Goal: Contribute content: Add original content to the website for others to see

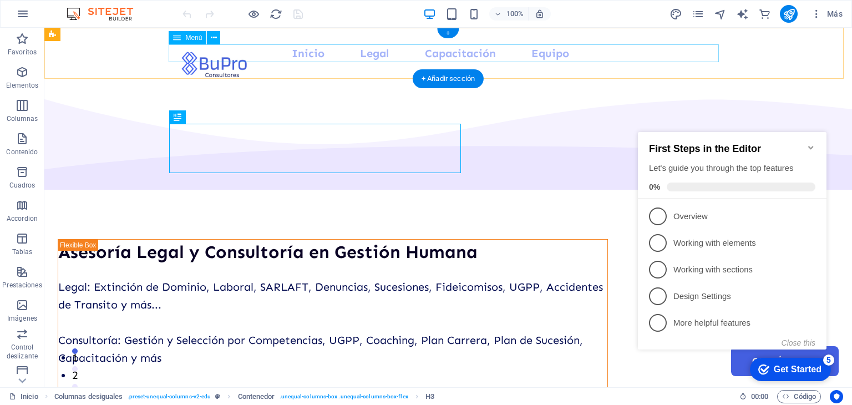
click at [447, 54] on nav "Inicio Legal Capacitación Equipo Contáctanos" at bounding box center [448, 53] width 550 height 18
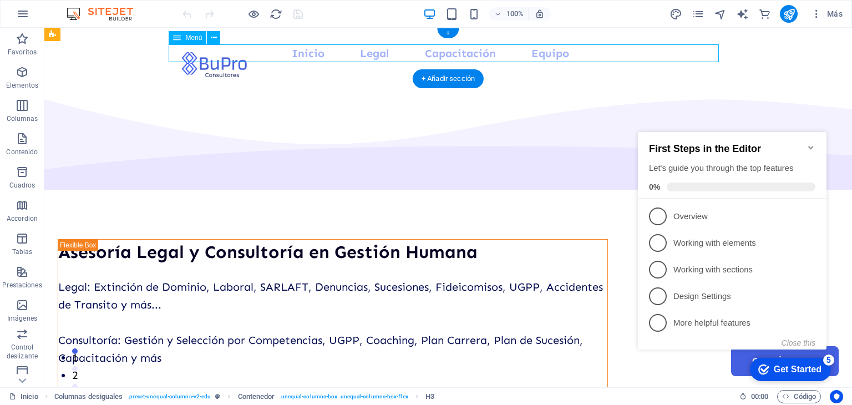
click at [447, 54] on nav "Inicio Legal Capacitación Equipo Contáctanos" at bounding box center [448, 53] width 550 height 18
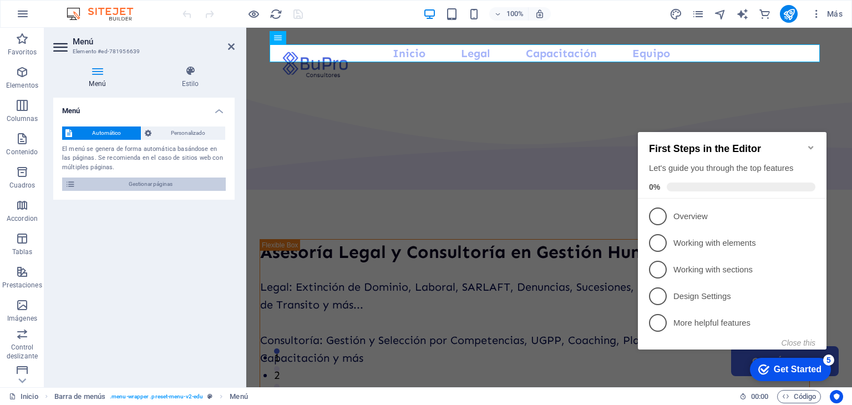
click at [145, 184] on span "Gestionar páginas" at bounding box center [151, 183] width 144 height 13
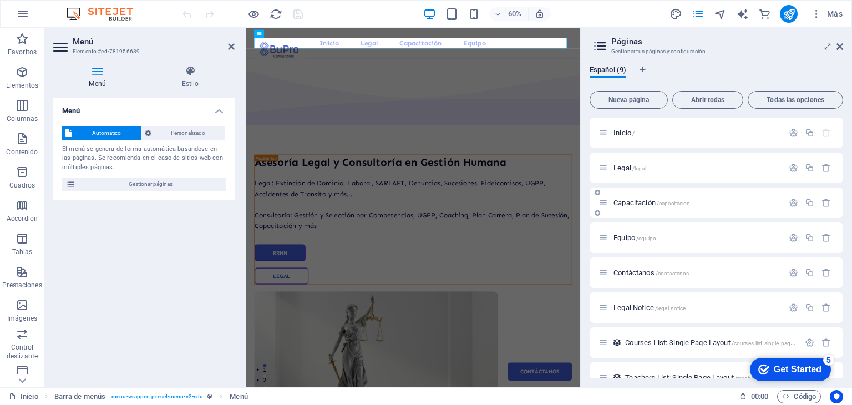
click at [639, 205] on span "Capacitación /capacitacion" at bounding box center [651, 202] width 77 height 8
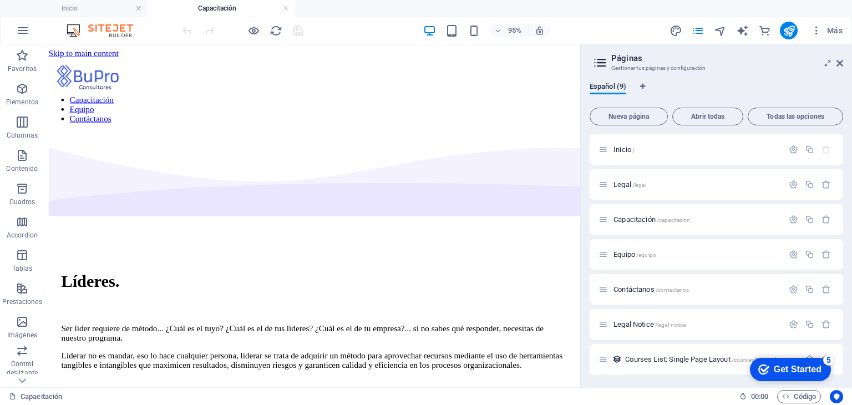
scroll to position [512, 0]
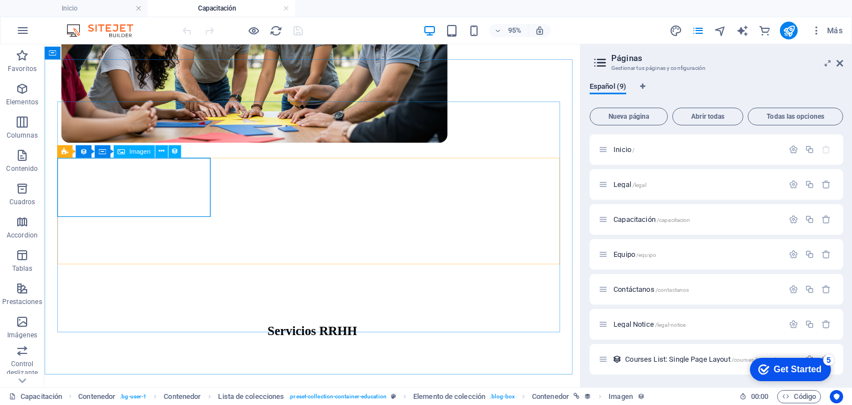
click at [132, 154] on span "Imagen" at bounding box center [139, 151] width 21 height 6
click at [161, 150] on icon at bounding box center [162, 151] width 6 height 11
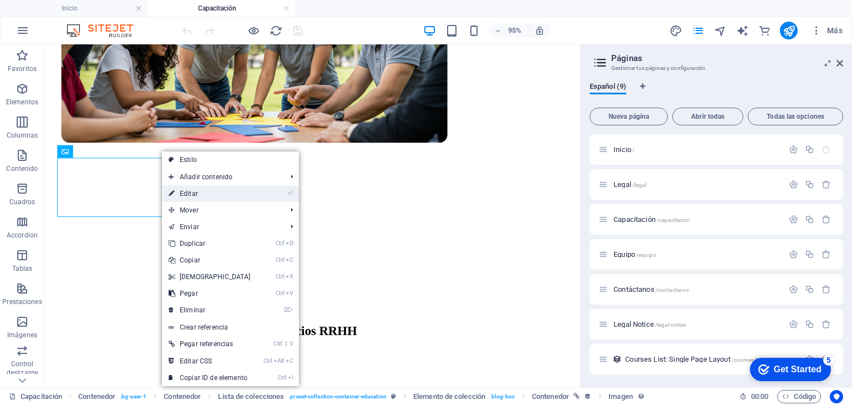
click at [202, 193] on link "⏎ Editar" at bounding box center [209, 193] width 95 height 17
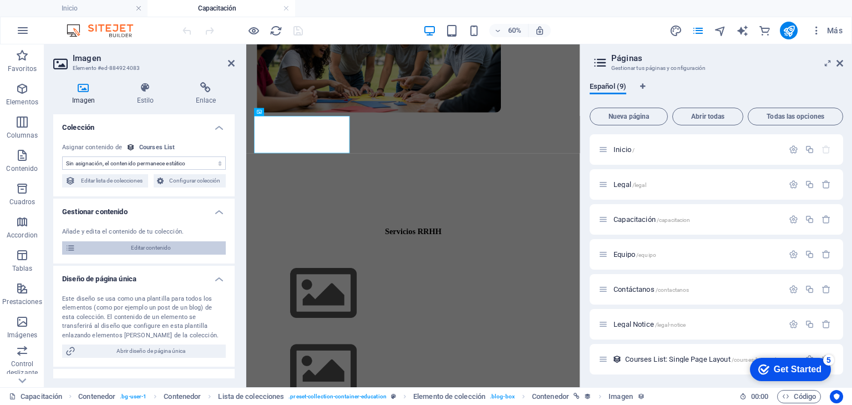
click at [159, 246] on span "Editar contenido" at bounding box center [151, 247] width 144 height 13
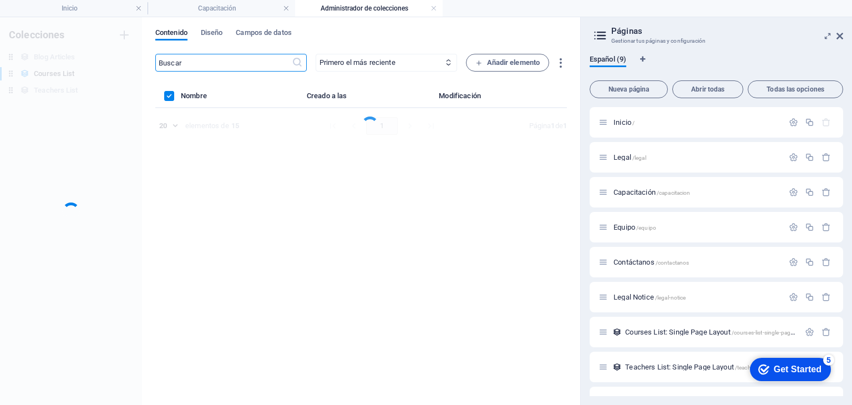
scroll to position [0, 0]
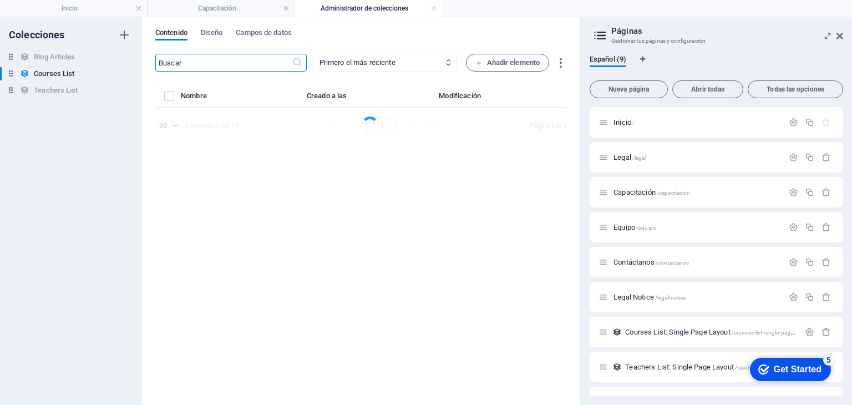
select select "Management"
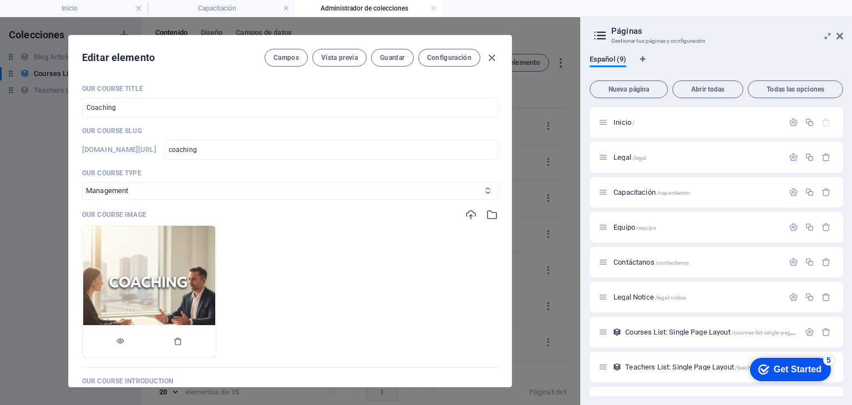
click at [215, 256] on img at bounding box center [149, 292] width 132 height 132
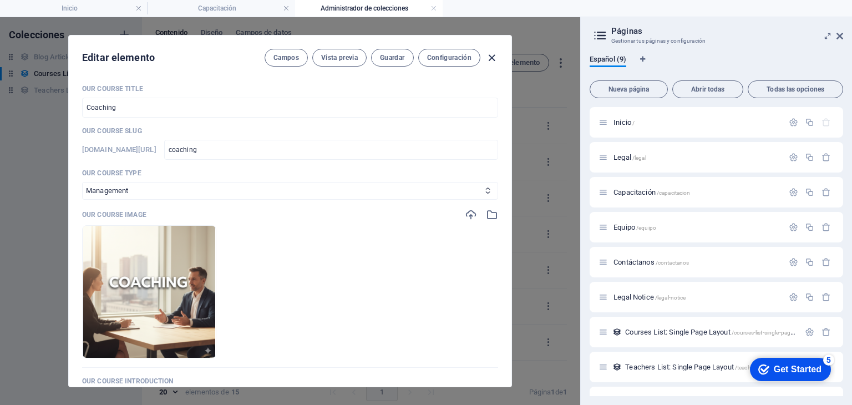
click at [492, 57] on icon "button" at bounding box center [491, 58] width 13 height 13
checkbox input "false"
type input "coaching"
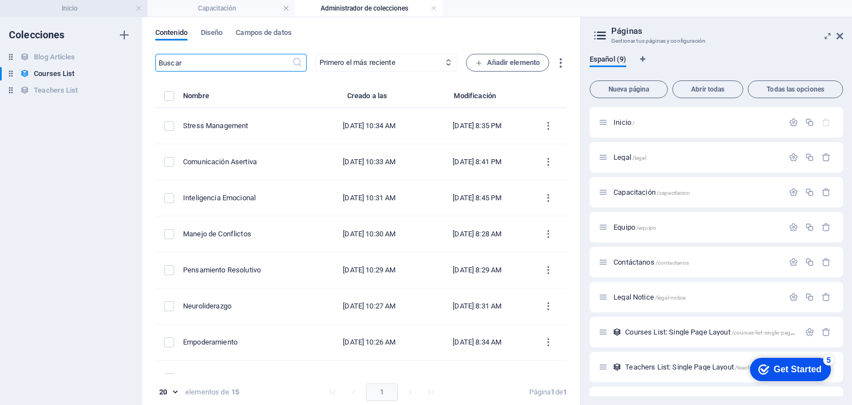
click at [100, 14] on h4 "Inicio" at bounding box center [73, 8] width 147 height 12
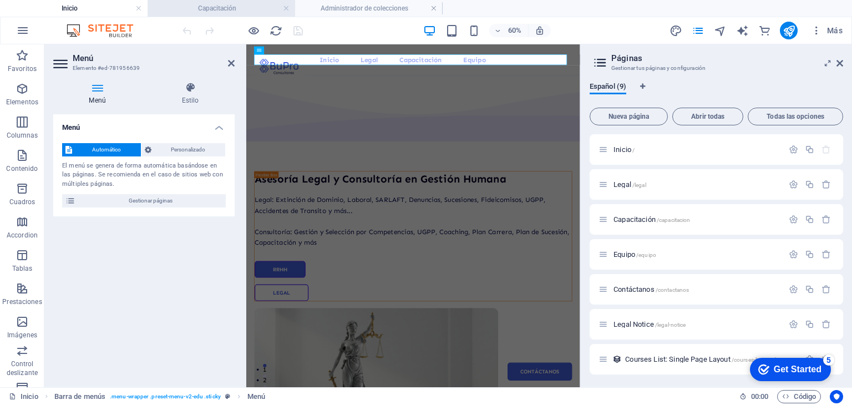
click at [211, 10] on h4 "Capacitación" at bounding box center [220, 8] width 147 height 12
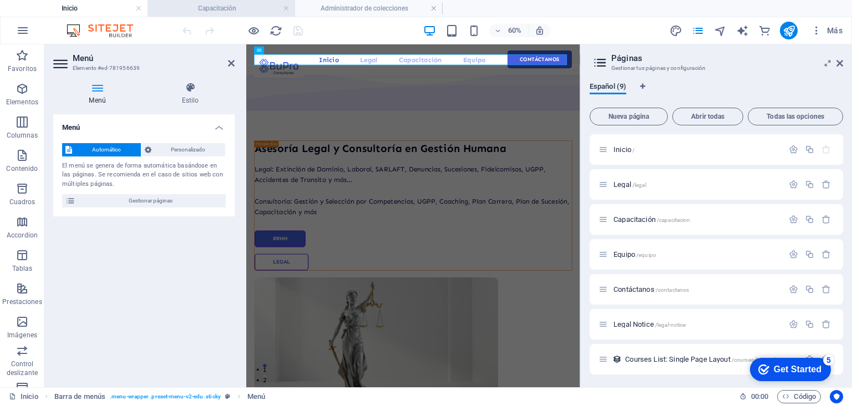
scroll to position [512, 0]
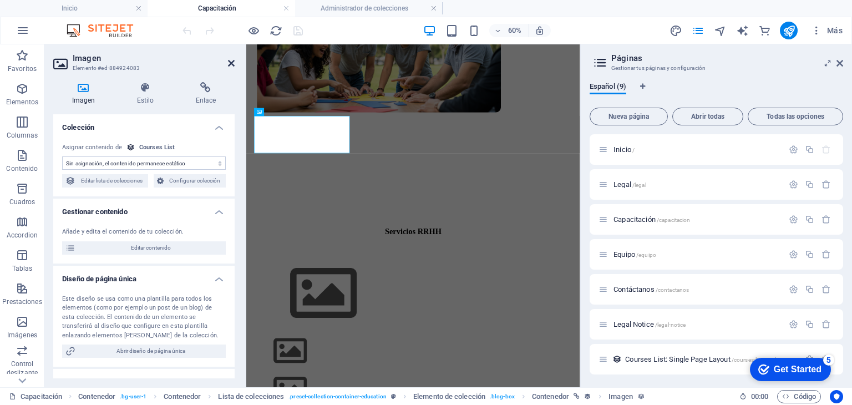
click at [228, 63] on icon at bounding box center [231, 63] width 7 height 9
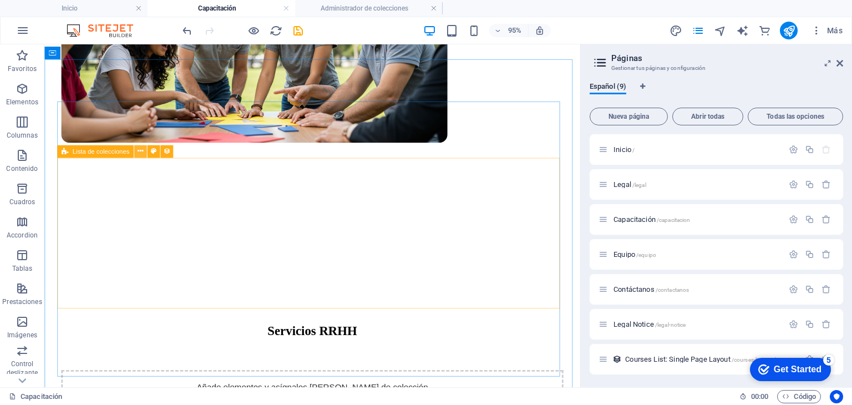
click at [141, 150] on icon at bounding box center [141, 151] width 6 height 11
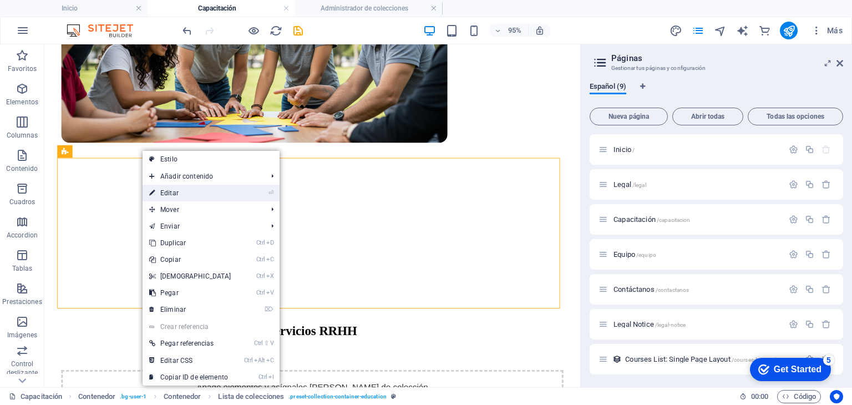
click at [177, 191] on link "⏎ Editar" at bounding box center [189, 193] width 95 height 17
select select "686eb84fcda46f9eef074df4"
select select "createdAt_DESC"
select select "columns.our-top-course"
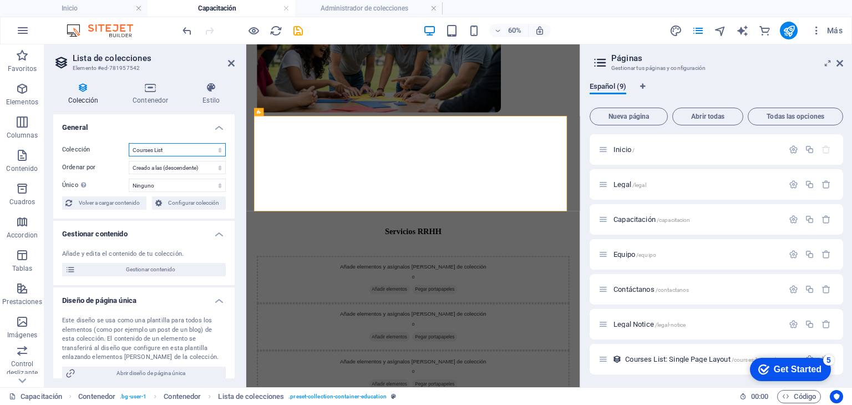
click at [217, 151] on select "Blog Articles Courses List Teachers List" at bounding box center [177, 149] width 97 height 13
click at [129, 143] on select "Blog Articles Courses List Teachers List" at bounding box center [177, 149] width 97 height 13
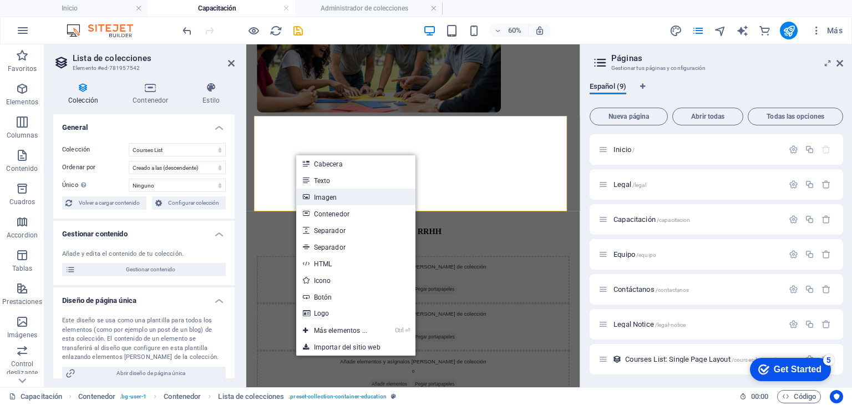
click at [324, 195] on link "Imagen" at bounding box center [355, 197] width 119 height 17
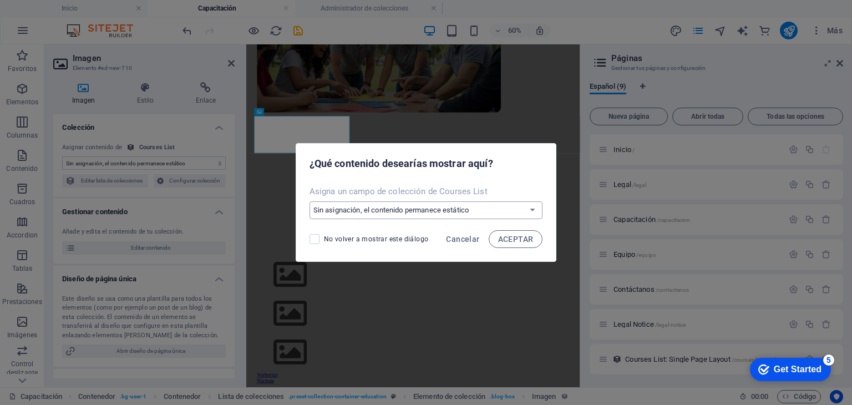
click at [461, 213] on select "Sin asignación, el contenido permanece estático Crear un campo nuevo Creado a l…" at bounding box center [425, 210] width 233 height 18
select select "our-course-image"
click at [311, 201] on select "Sin asignación, el contenido permanece estático Crear un campo nuevo Creado a l…" at bounding box center [425, 210] width 233 height 18
click at [503, 237] on span "ACEPTAR" at bounding box center [515, 239] width 35 height 9
select select "our-course-image"
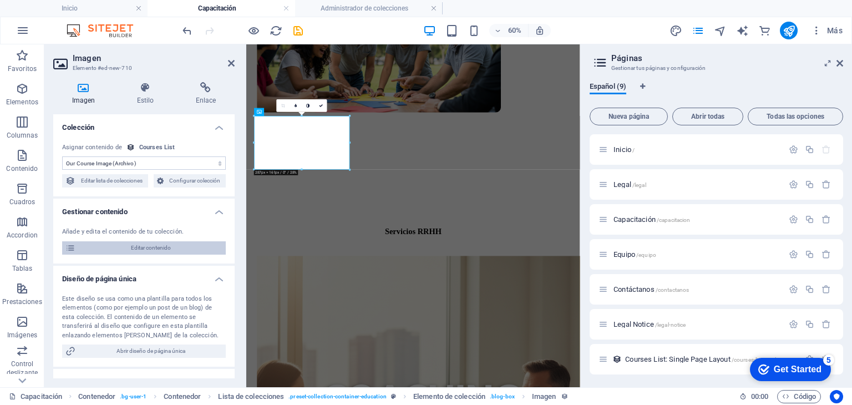
click at [163, 245] on span "Editar contenido" at bounding box center [151, 247] width 144 height 13
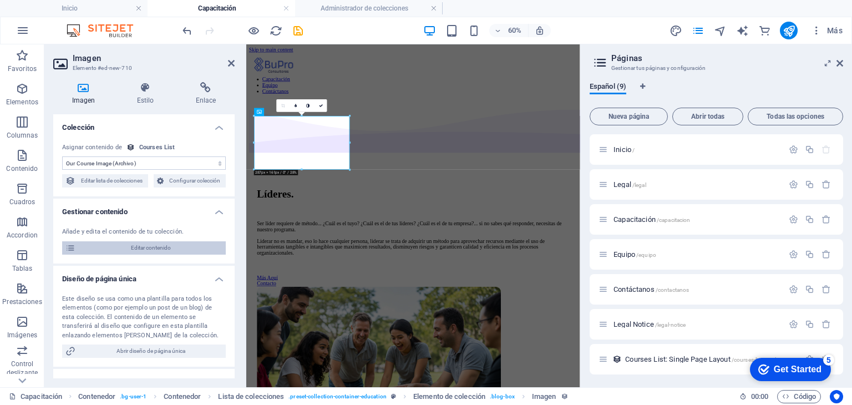
select select "Management"
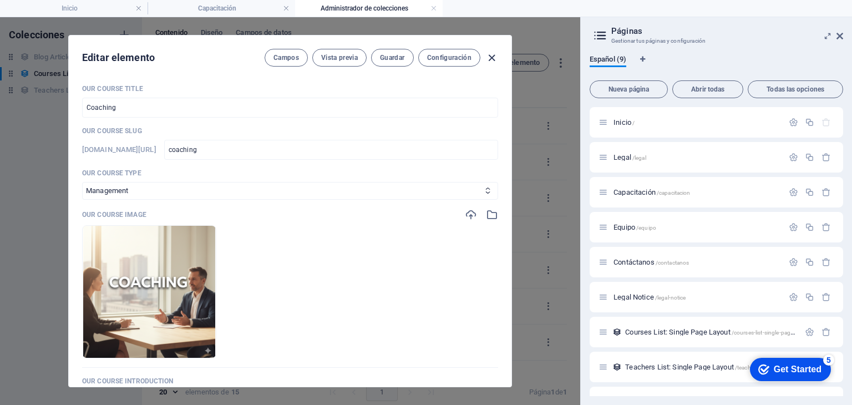
click at [492, 58] on icon "button" at bounding box center [491, 58] width 13 height 13
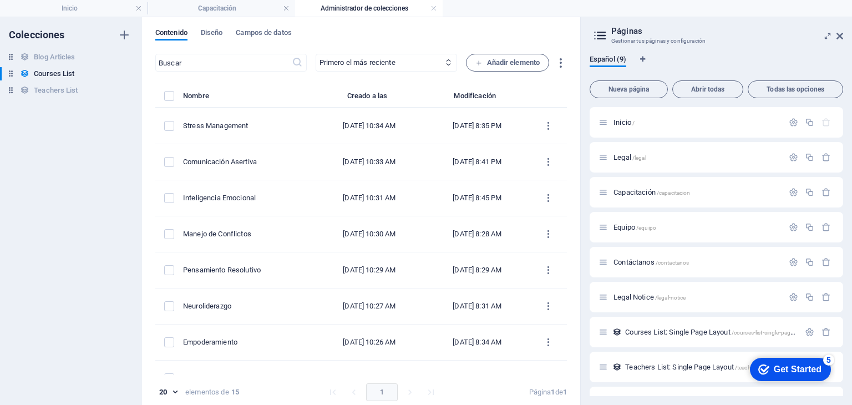
checkbox input "false"
type input "coaching"
click at [187, 9] on h4 "Capacitación" at bounding box center [220, 8] width 147 height 12
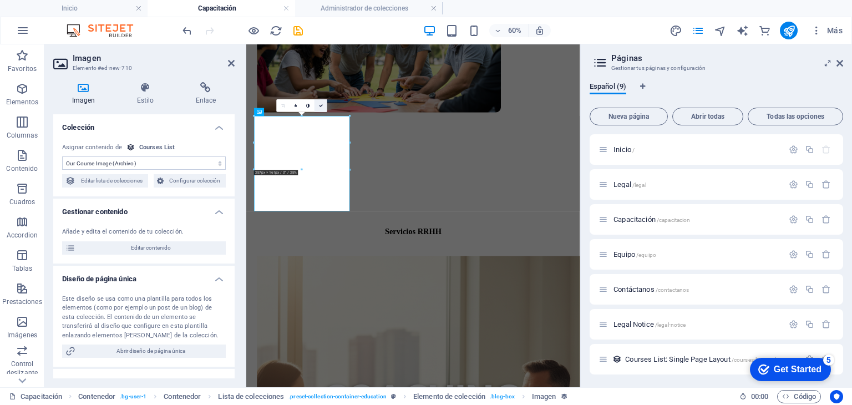
click at [320, 104] on icon at bounding box center [321, 106] width 4 height 4
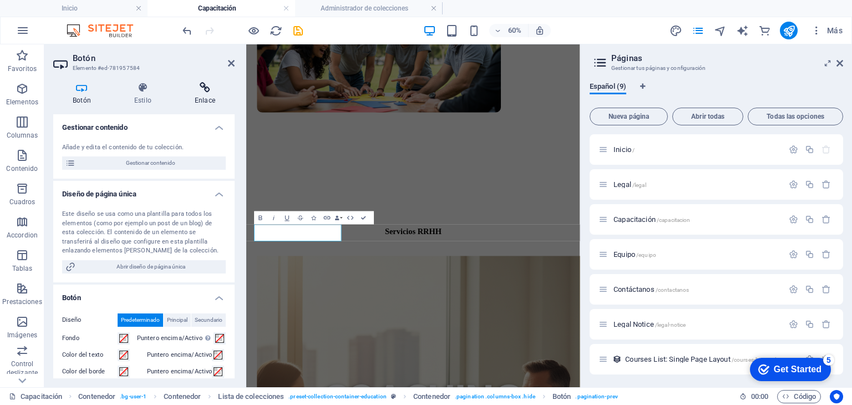
click at [205, 89] on icon at bounding box center [204, 87] width 59 height 11
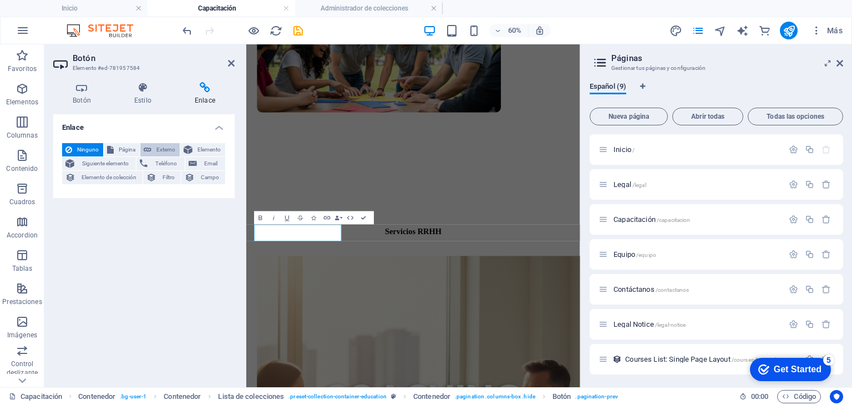
click at [164, 151] on span "Externo" at bounding box center [166, 149] width 22 height 13
select select "blank"
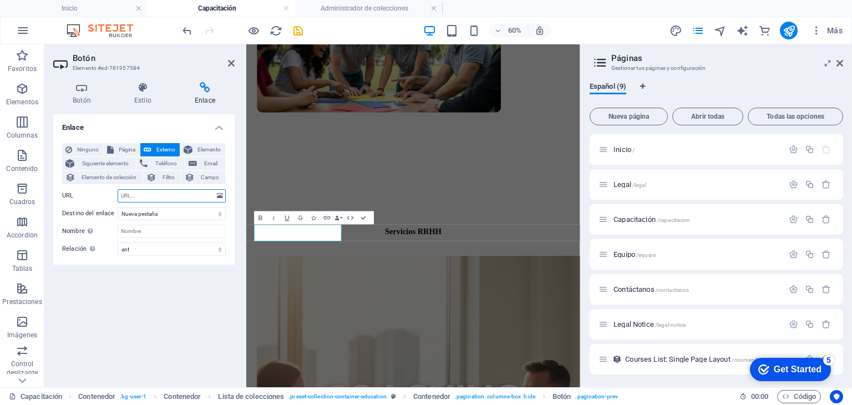
click at [164, 198] on input "URL" at bounding box center [172, 195] width 108 height 13
paste input "[URL][DOMAIN_NAME]"
type input "[URL][DOMAIN_NAME]"
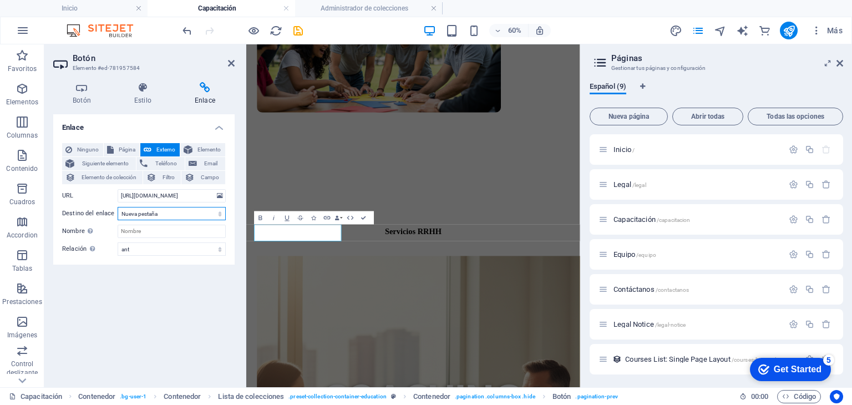
click at [165, 213] on select "Nueva pestaña Misma pestaña Superposición" at bounding box center [172, 213] width 108 height 13
click at [118, 207] on select "Nueva pestaña Misma pestaña Superposición" at bounding box center [172, 213] width 108 height 13
click at [155, 233] on input "Nombre Una descripción adicional del enlace no debería ser igual al texto del e…" at bounding box center [172, 231] width 108 height 13
type input "MET"
click at [234, 63] on icon at bounding box center [231, 63] width 7 height 9
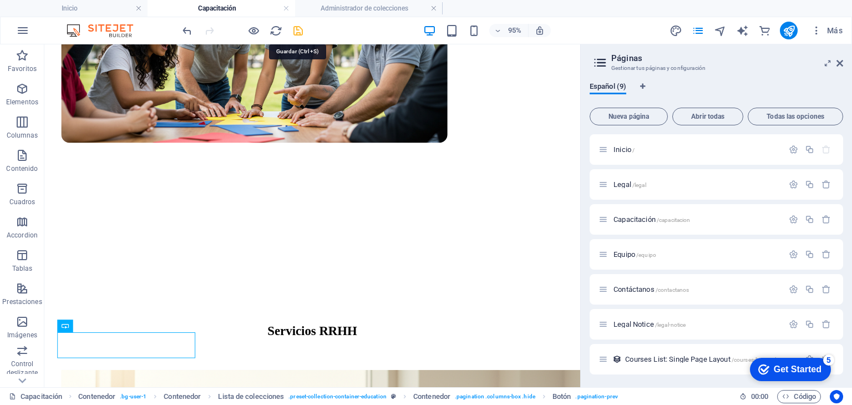
click at [296, 28] on icon "save" at bounding box center [298, 30] width 13 height 13
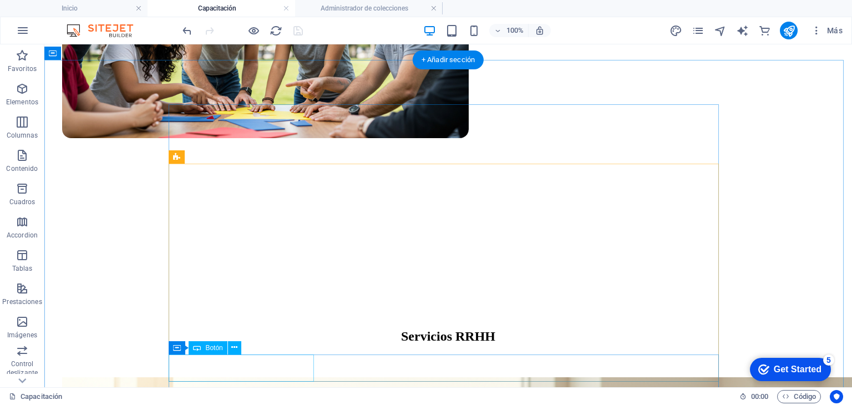
select select "prev"
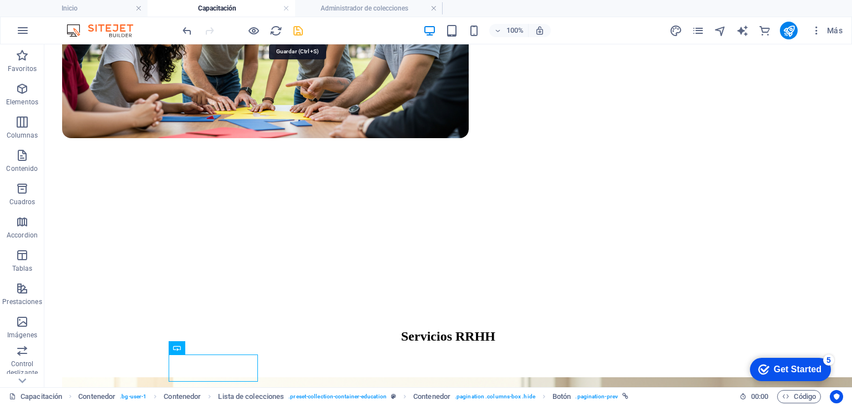
click at [298, 32] on icon "save" at bounding box center [298, 30] width 13 height 13
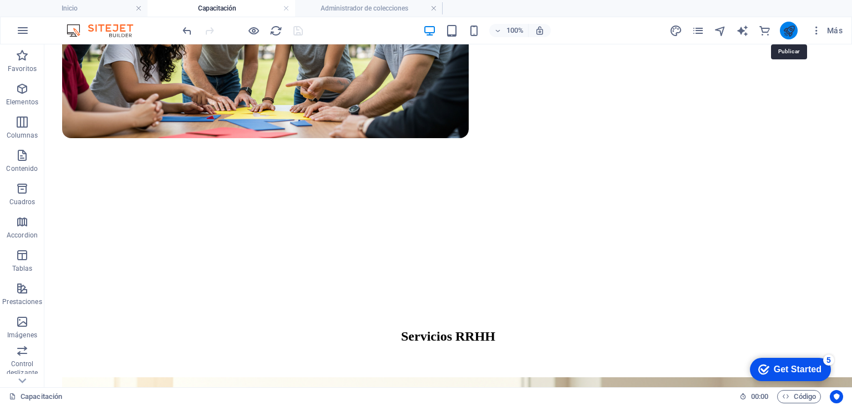
click at [792, 30] on icon "publish" at bounding box center [788, 30] width 13 height 13
